Goal: Task Accomplishment & Management: Manage account settings

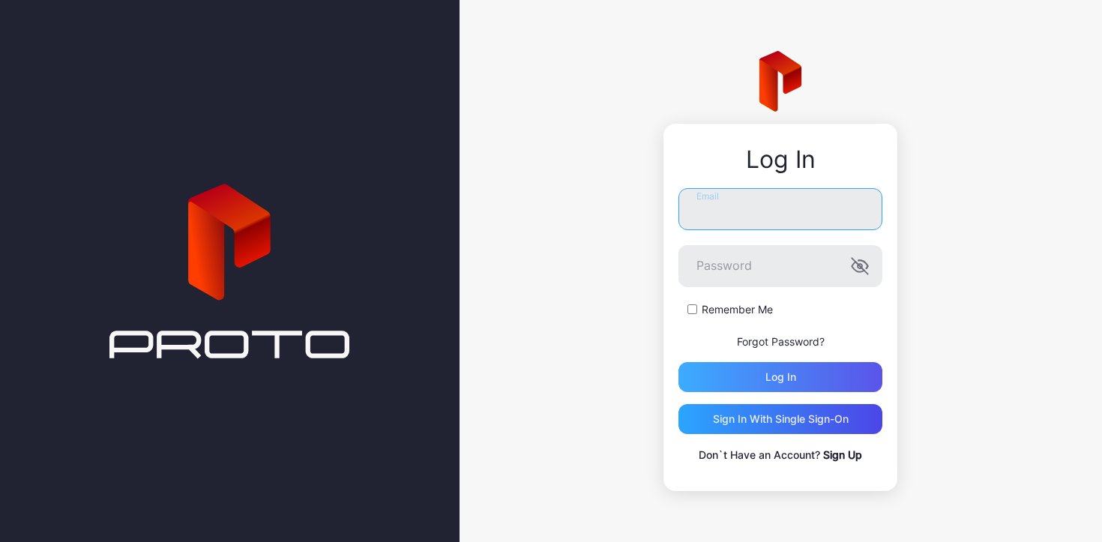
type input "**********"
click at [762, 378] on div "Log in" at bounding box center [780, 377] width 204 height 30
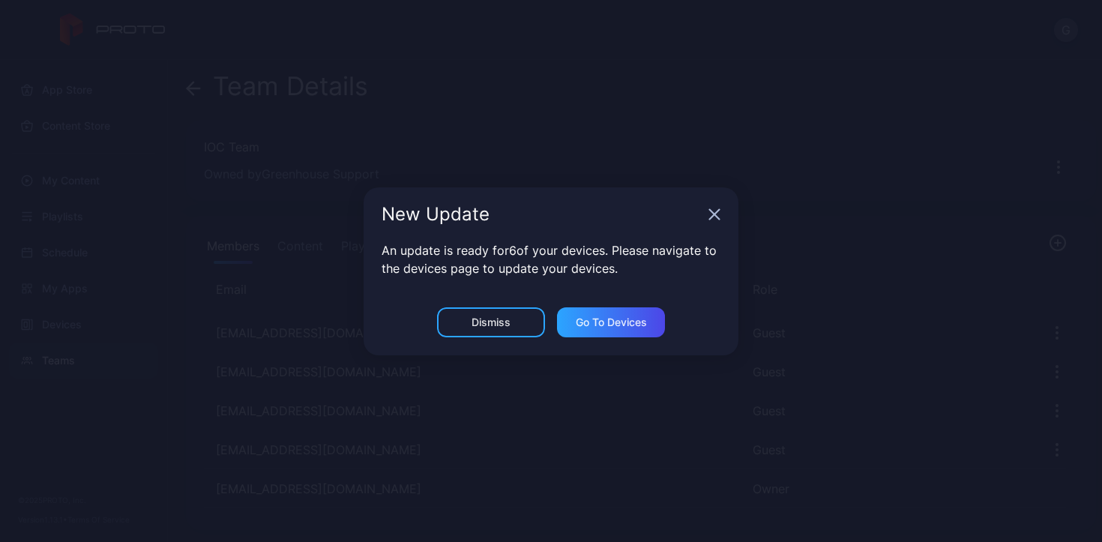
click at [716, 211] on icon "button" at bounding box center [715, 214] width 10 height 10
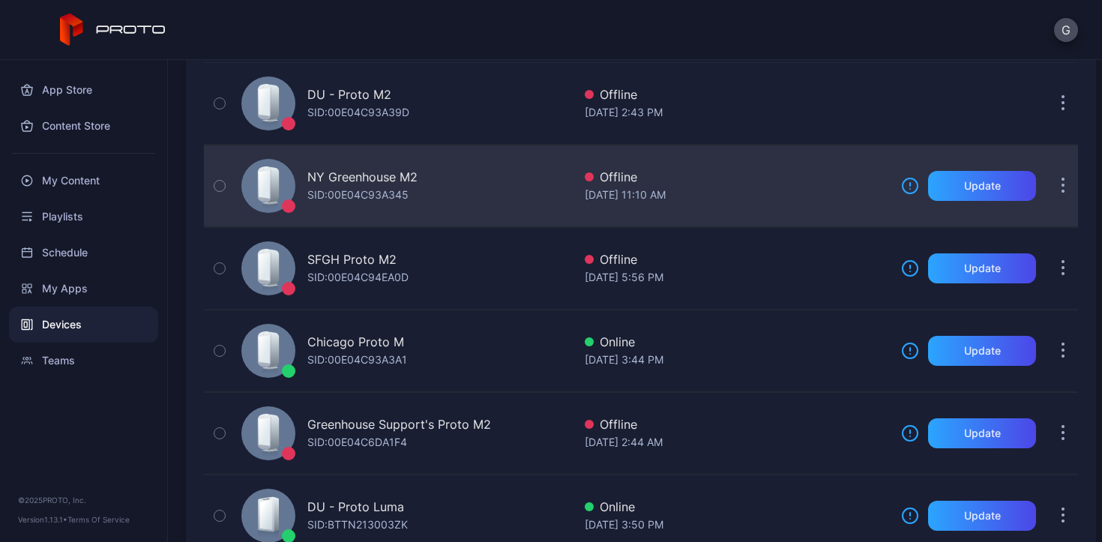
scroll to position [166, 0]
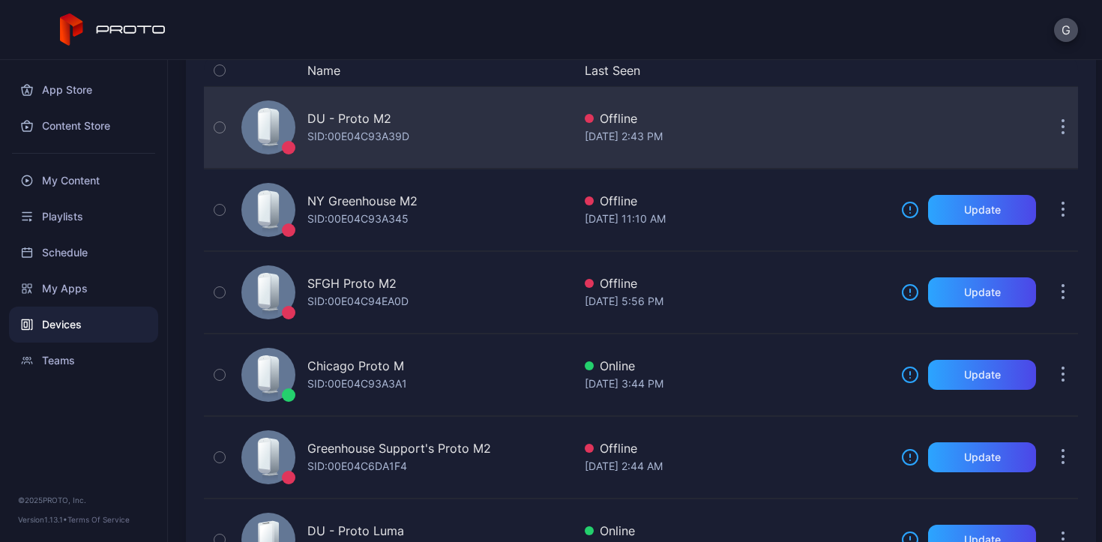
click at [369, 124] on div "DU - Proto M2" at bounding box center [349, 118] width 84 height 18
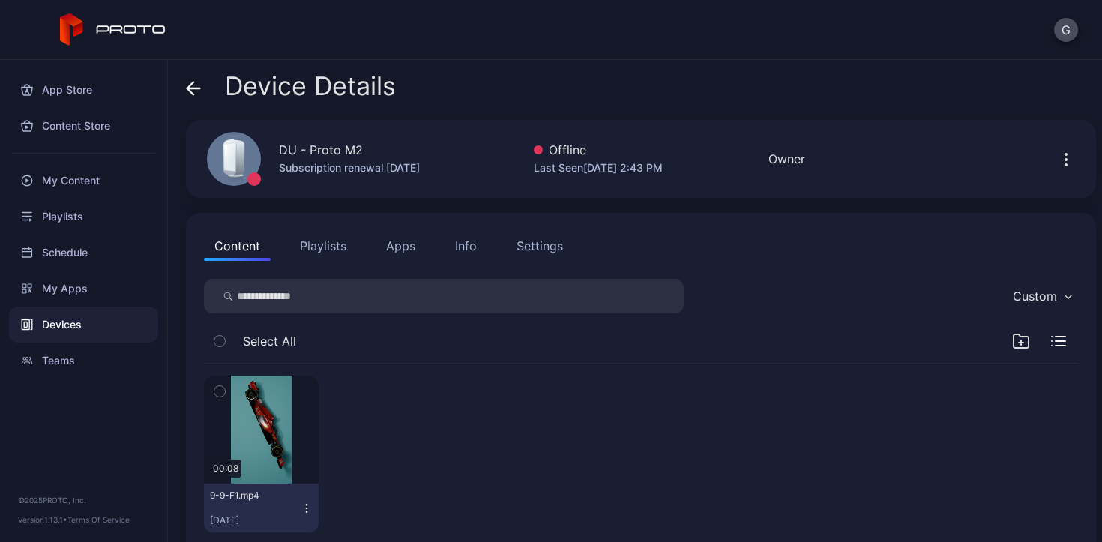
click at [301, 506] on icon "button" at bounding box center [307, 508] width 12 height 12
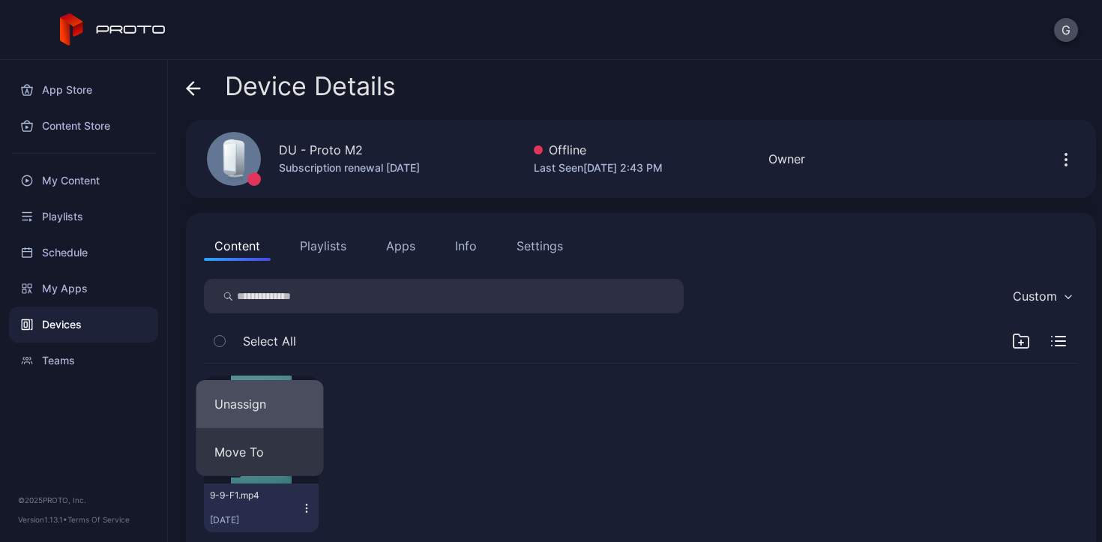
click at [262, 396] on button "Unassign" at bounding box center [259, 404] width 127 height 48
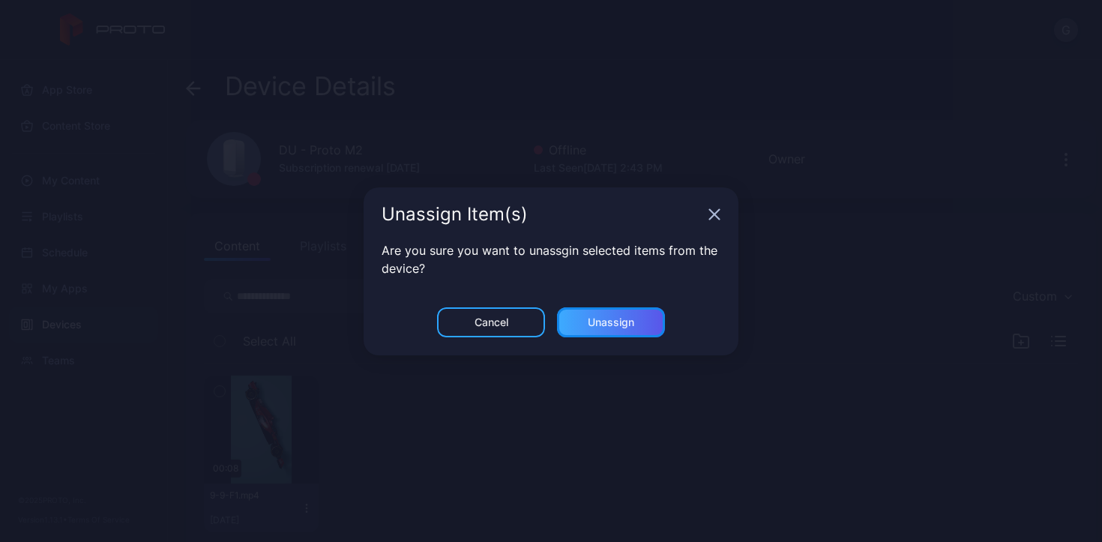
click at [605, 316] on div "Unassign" at bounding box center [611, 322] width 46 height 12
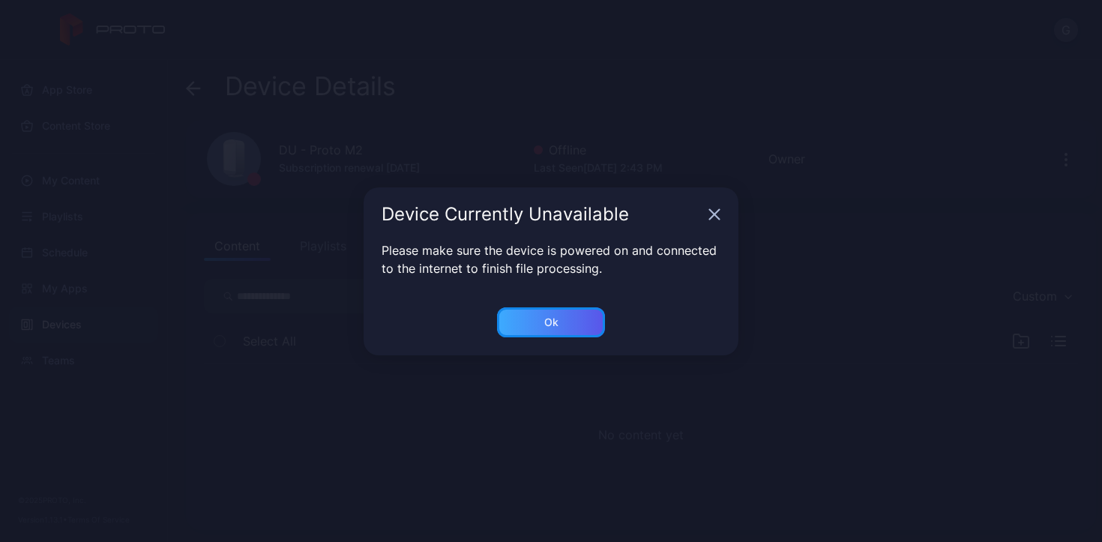
click at [555, 333] on div "Ok" at bounding box center [551, 322] width 108 height 30
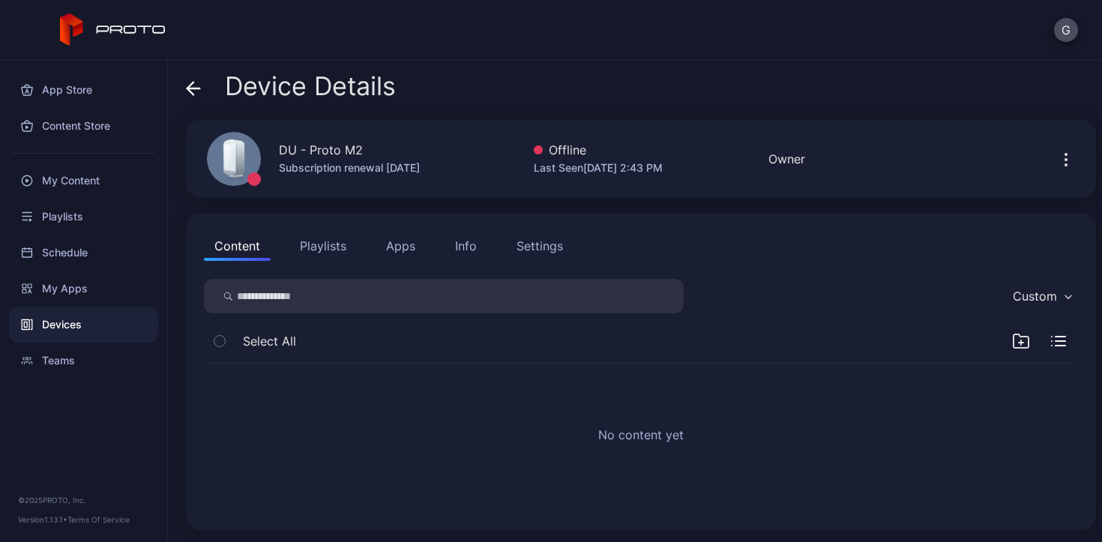
click at [408, 248] on button "Apps" at bounding box center [401, 246] width 50 height 30
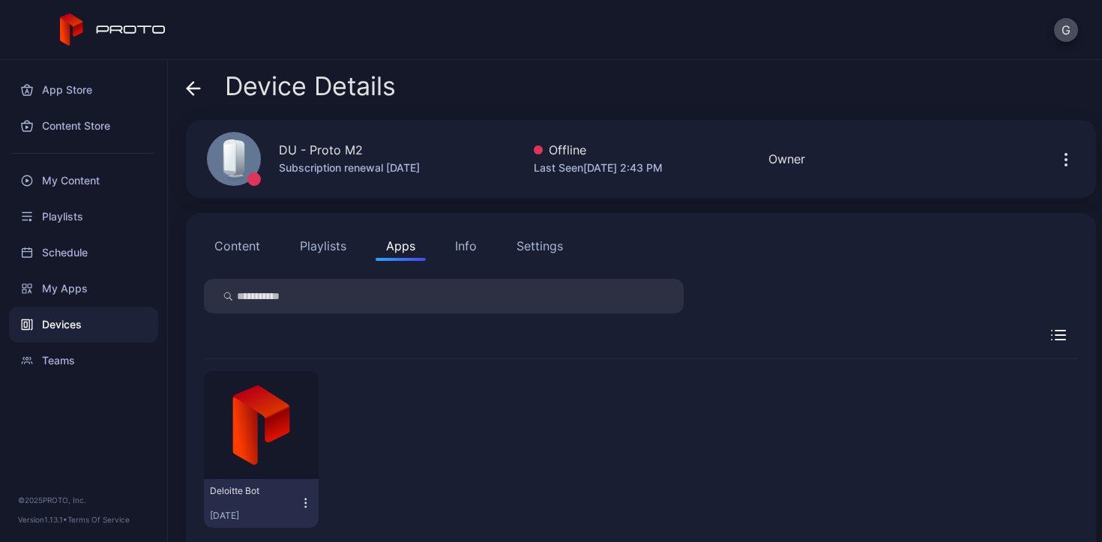
click at [309, 508] on icon "button" at bounding box center [305, 502] width 13 height 15
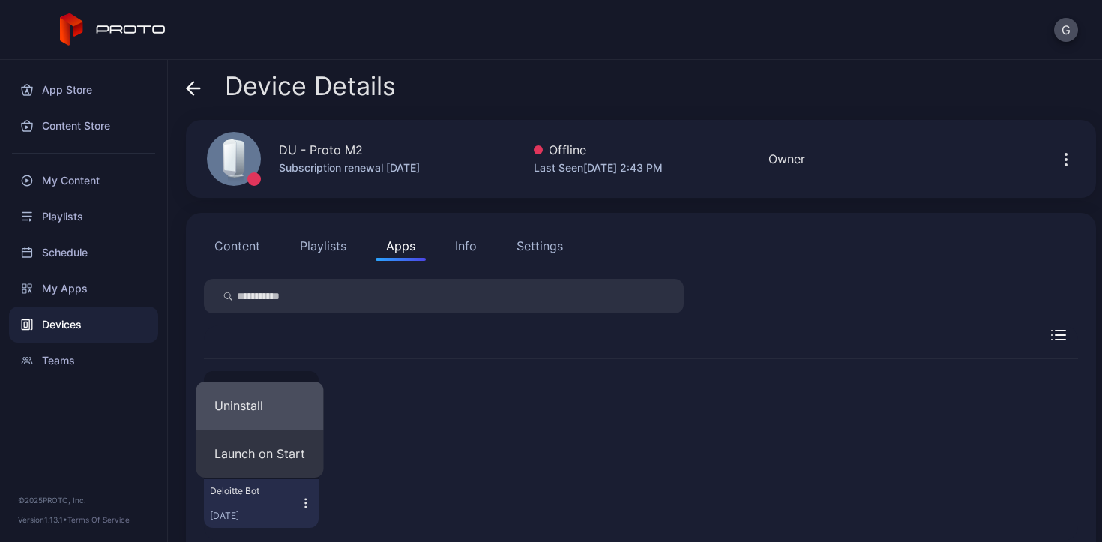
click at [263, 406] on button "Uninstall" at bounding box center [259, 406] width 127 height 48
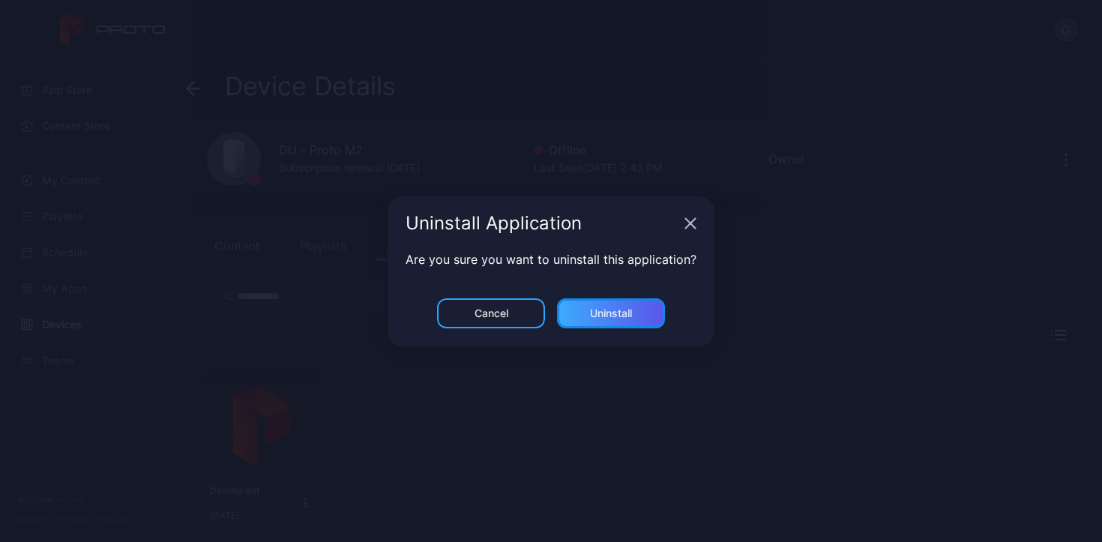
click at [617, 313] on div "Uninstall" at bounding box center [611, 313] width 42 height 12
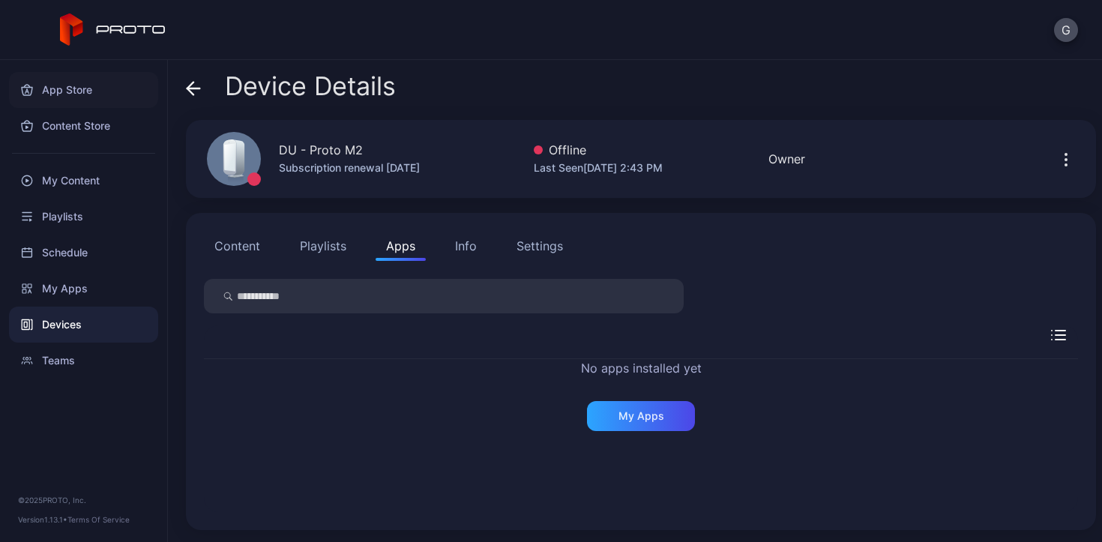
click at [49, 88] on div "App Store" at bounding box center [83, 90] width 149 height 36
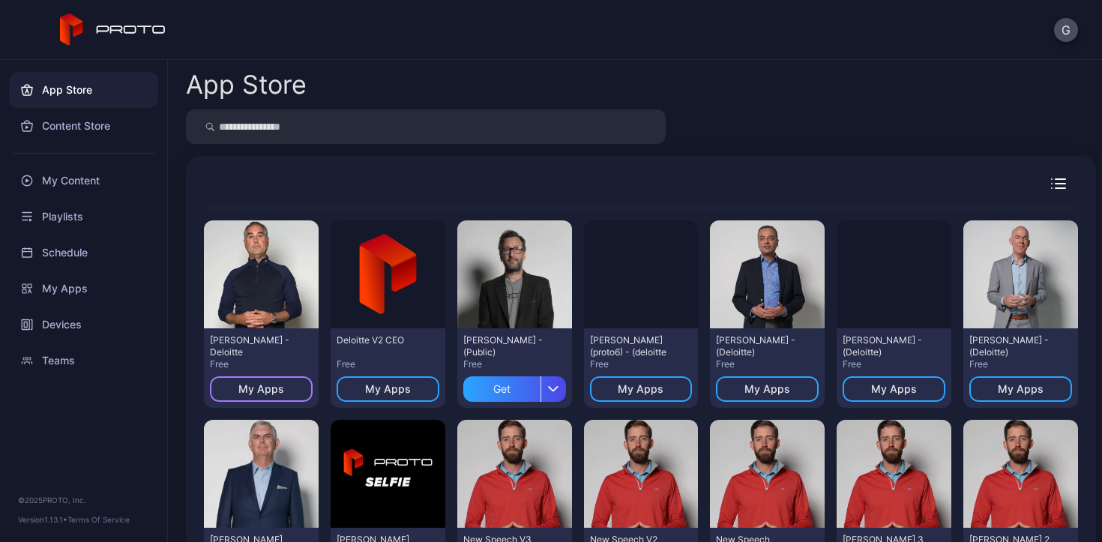
click at [280, 388] on div "My Apps" at bounding box center [261, 389] width 46 height 12
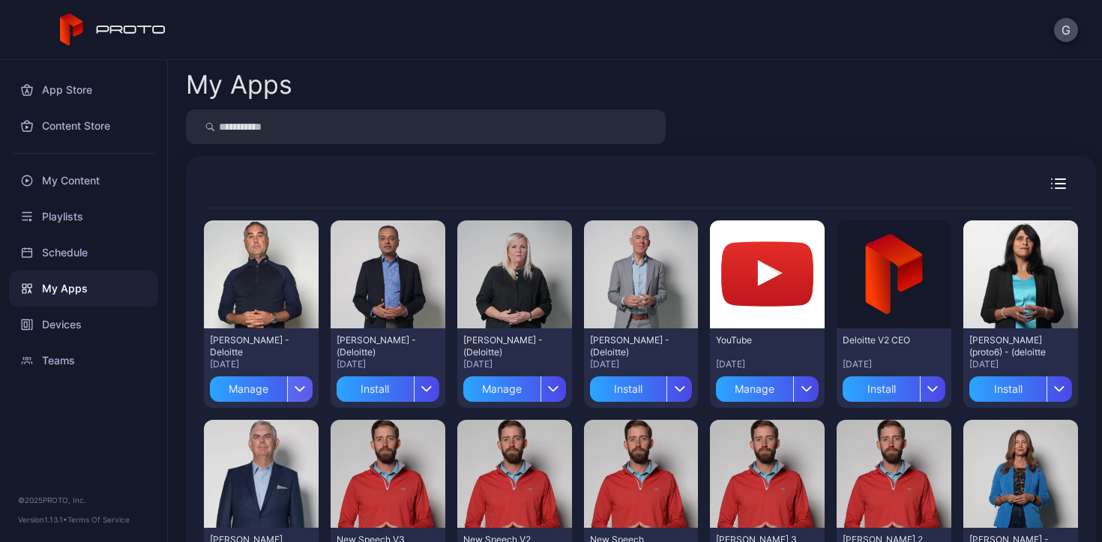
click at [296, 399] on div "button" at bounding box center [299, 388] width 25 height 25
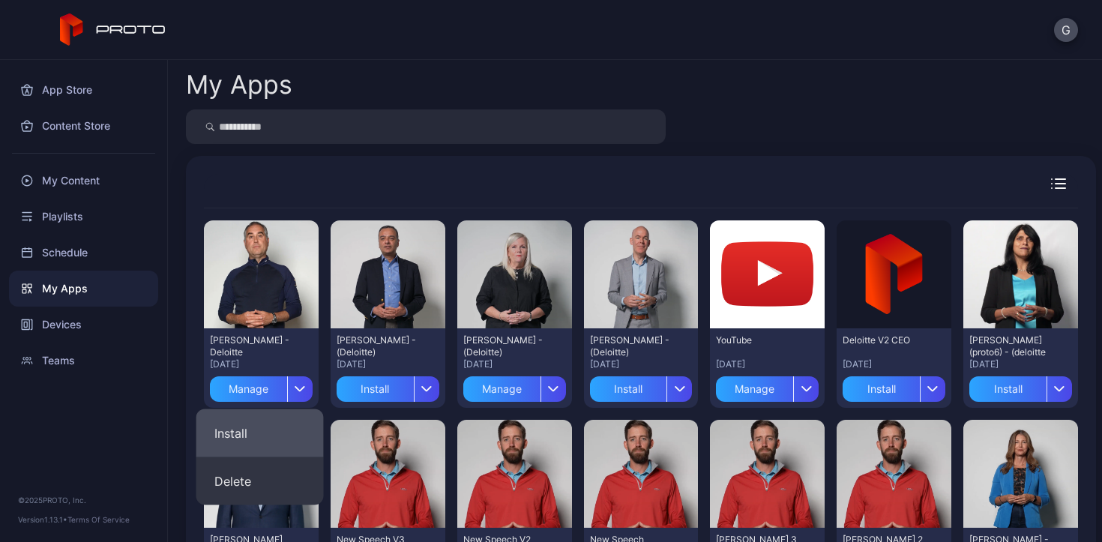
click at [278, 435] on button "Install" at bounding box center [259, 433] width 127 height 48
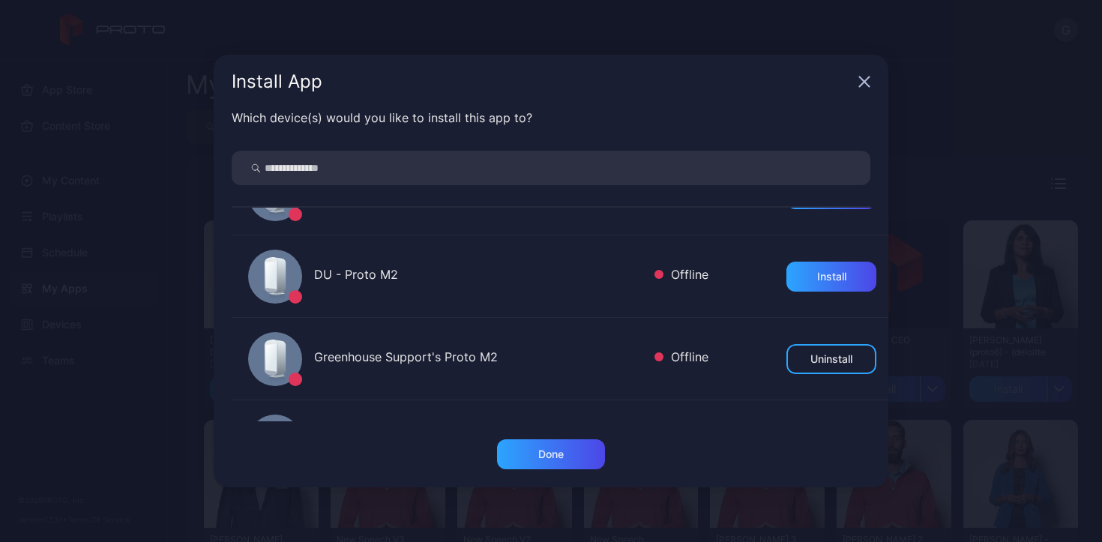
scroll to position [228, 0]
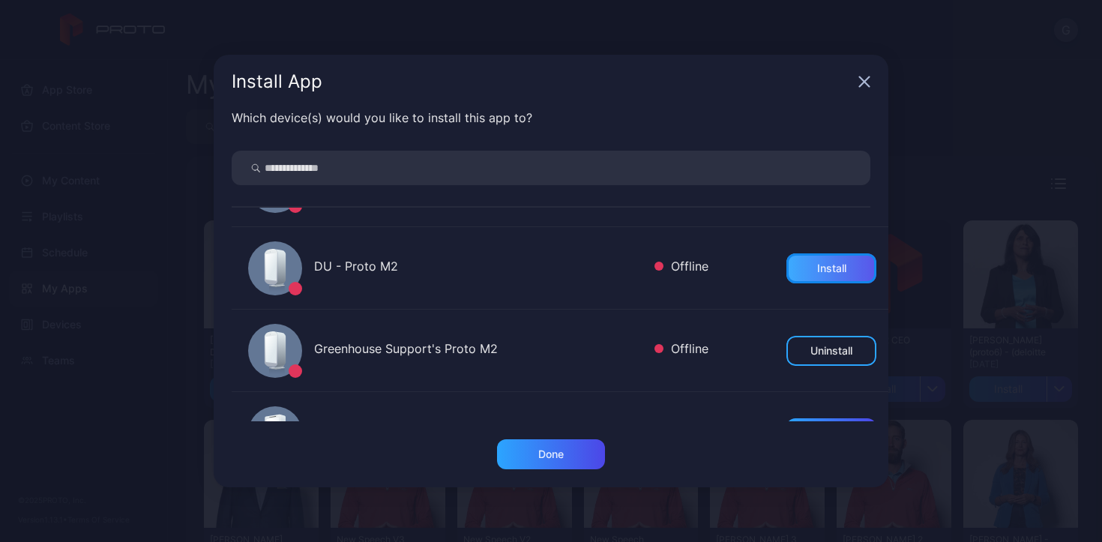
click at [817, 263] on div "Install" at bounding box center [831, 268] width 29 height 12
click at [557, 455] on div "Done" at bounding box center [550, 454] width 25 height 12
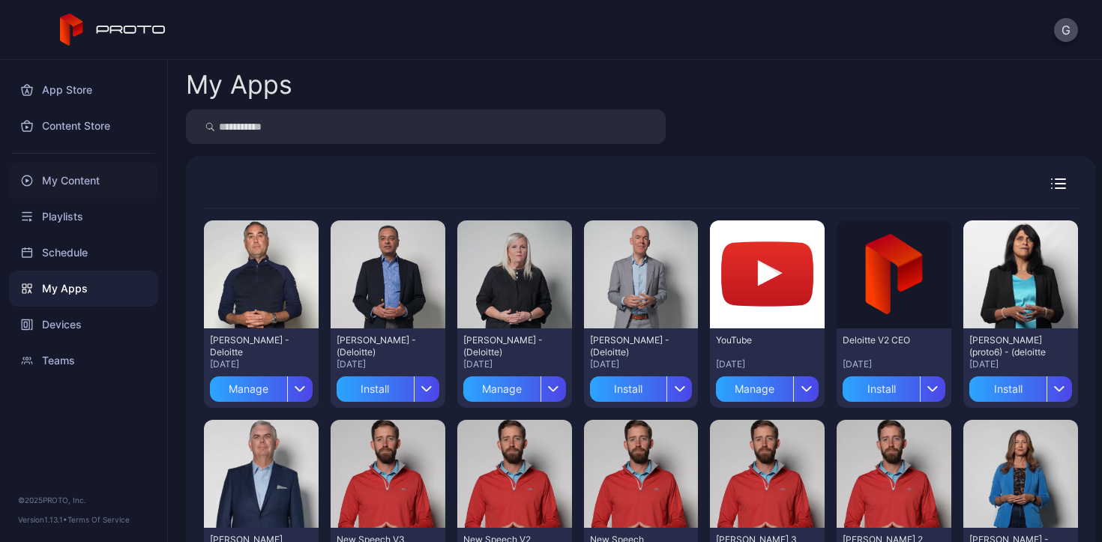
click at [77, 171] on div "My Content" at bounding box center [83, 181] width 149 height 36
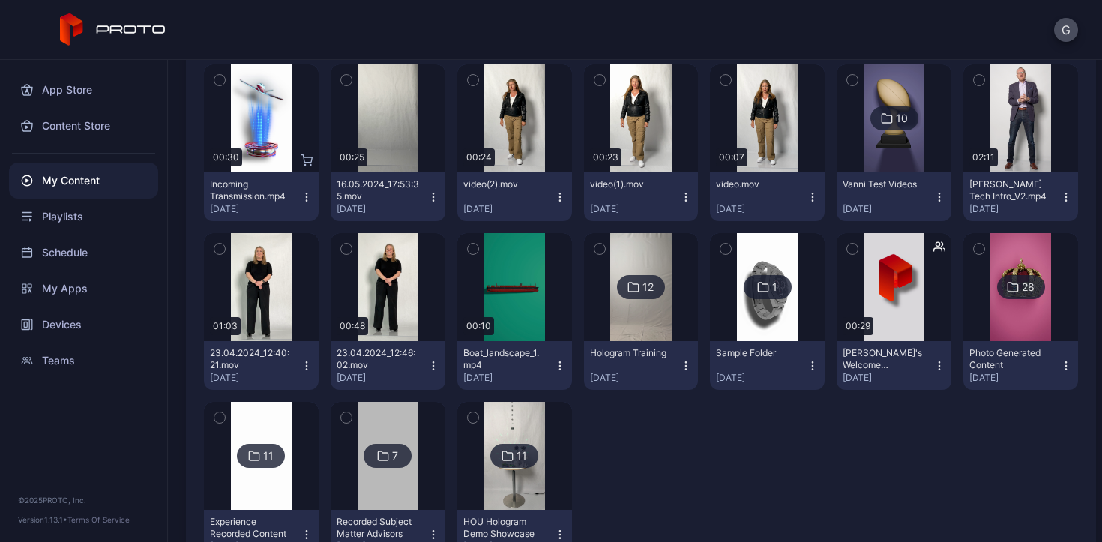
scroll to position [1783, 0]
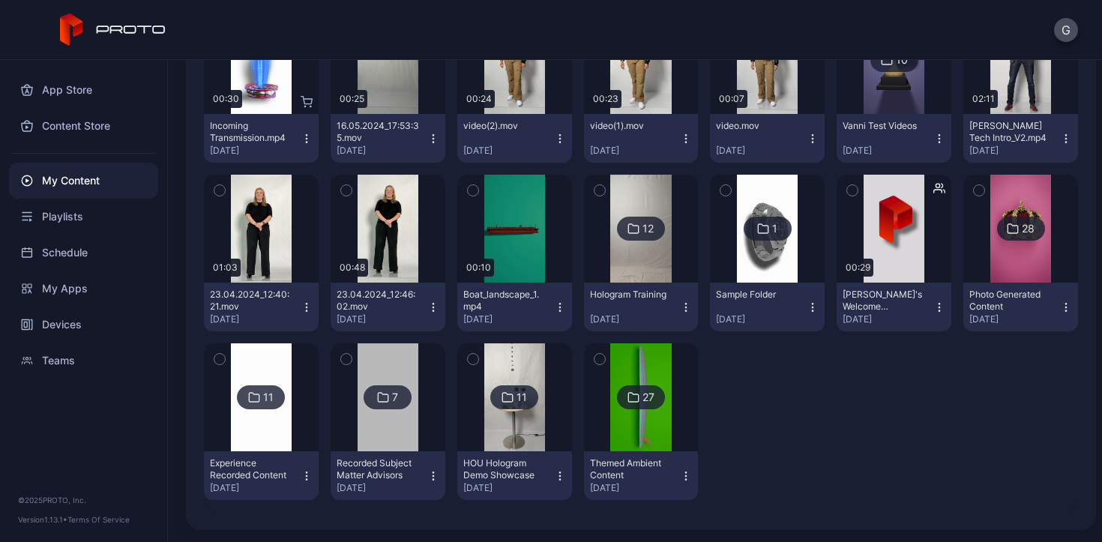
click at [272, 396] on div "11" at bounding box center [261, 397] width 48 height 24
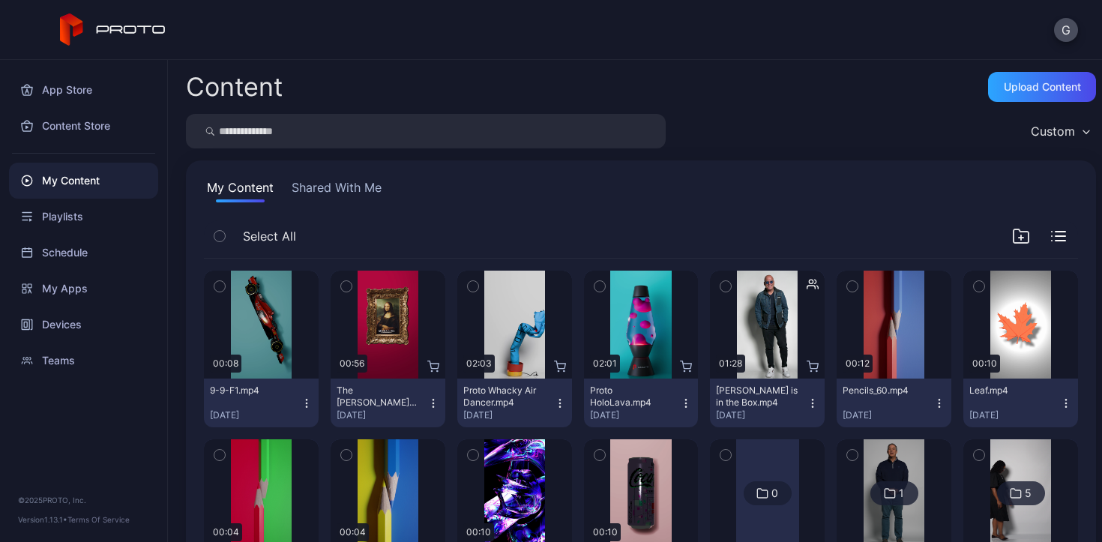
scroll to position [1783, 0]
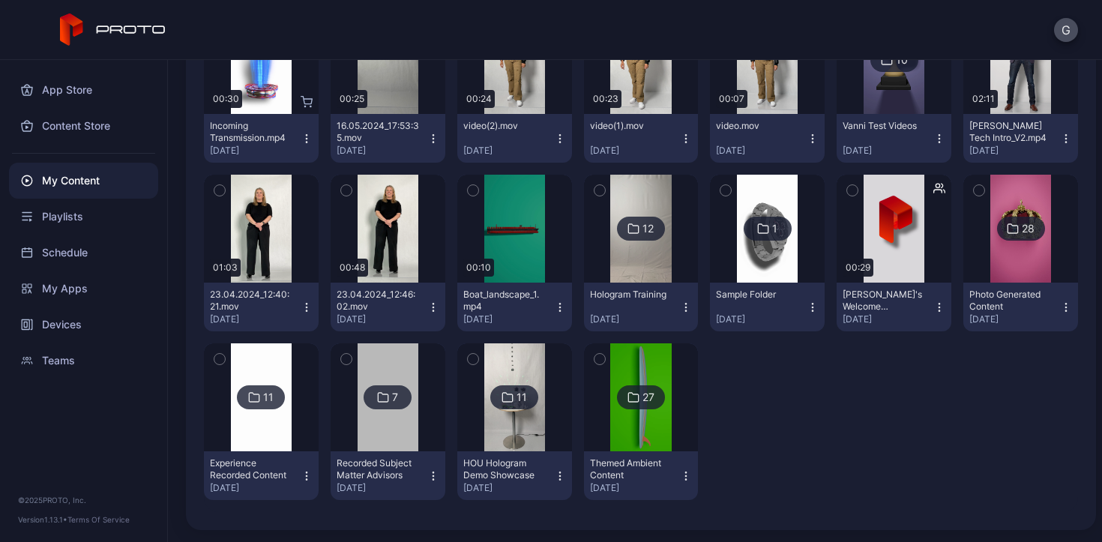
click at [648, 402] on div "27" at bounding box center [641, 397] width 48 height 24
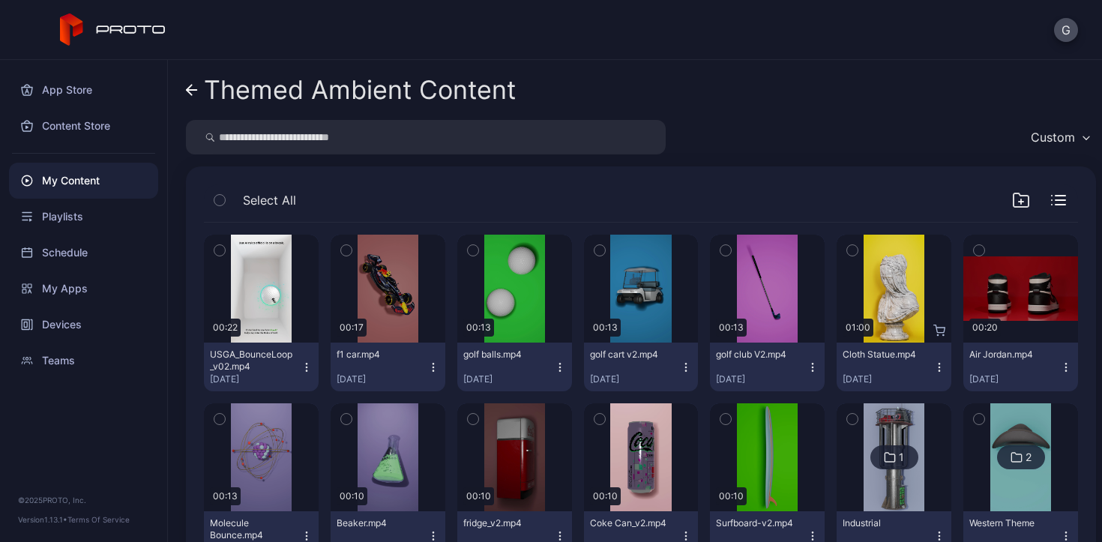
click at [301, 368] on icon "button" at bounding box center [307, 367] width 12 height 12
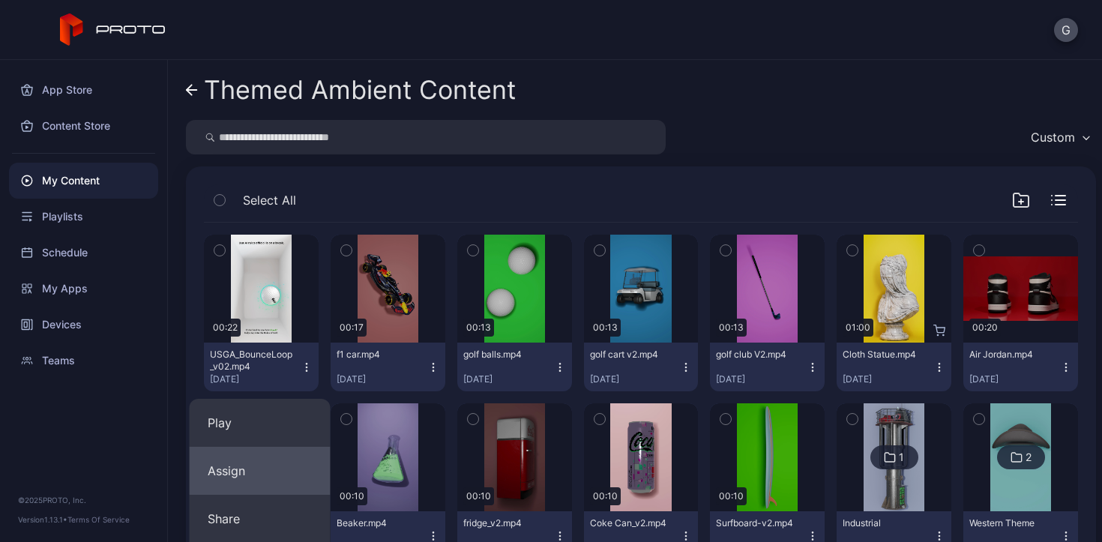
click at [294, 462] on button "Assign" at bounding box center [260, 471] width 141 height 48
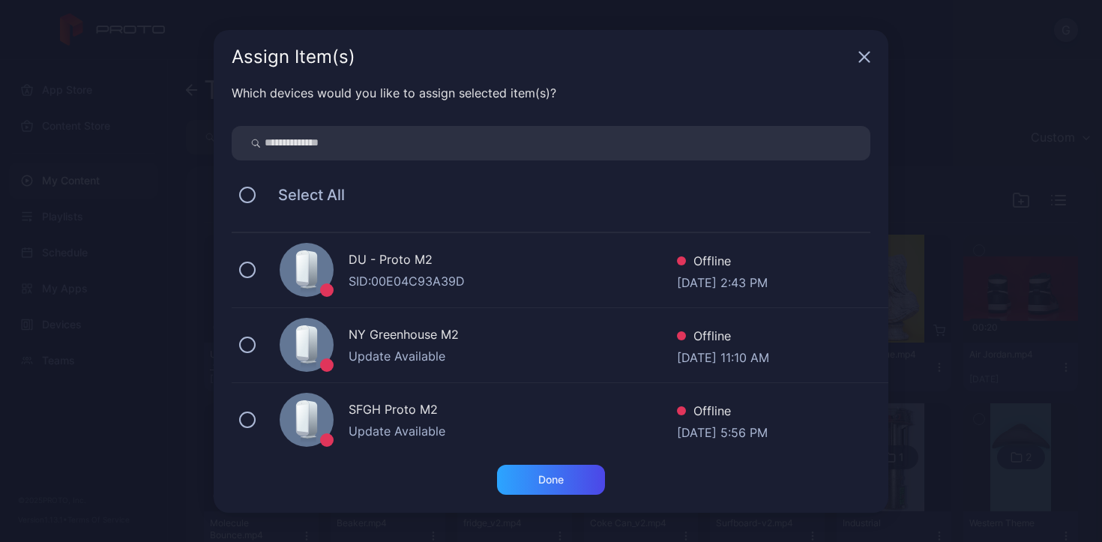
click at [256, 271] on div "DU - Proto M2 SID: 00E04C93A39D Offline [DATE] 2:43 PM" at bounding box center [560, 270] width 657 height 75
click at [570, 482] on div "Done" at bounding box center [551, 480] width 108 height 30
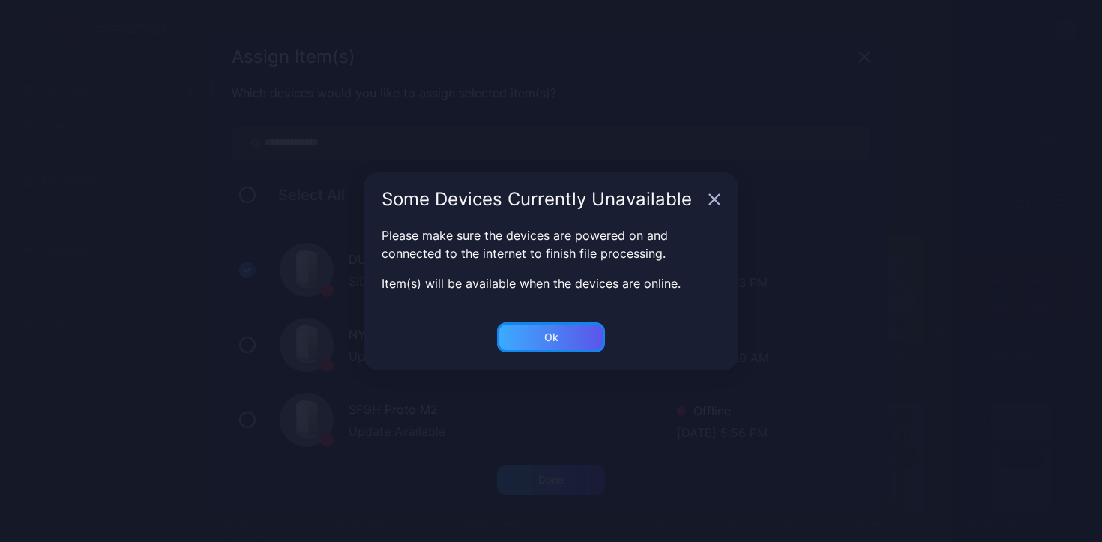
click at [581, 337] on div "Ok" at bounding box center [551, 337] width 108 height 30
